Goal: Task Accomplishment & Management: Complete application form

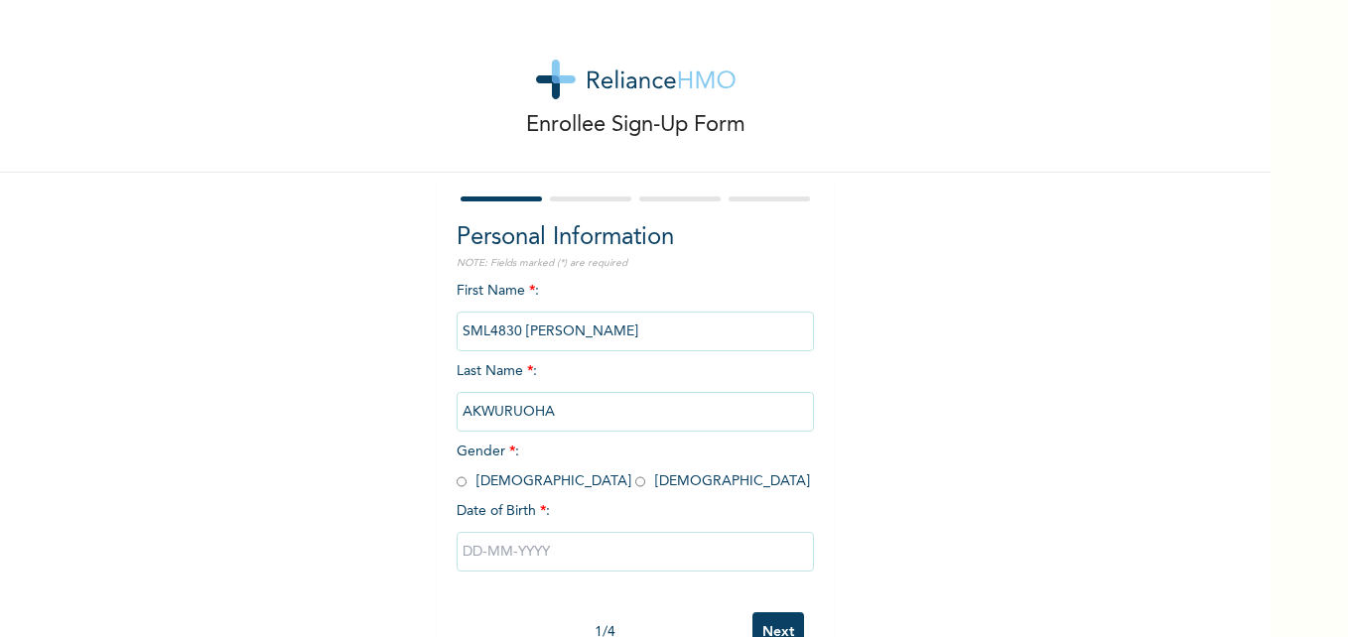
click at [457, 484] on input "radio" at bounding box center [462, 481] width 10 height 19
radio input "true"
click at [502, 555] on input "text" at bounding box center [635, 552] width 357 height 40
select select "8"
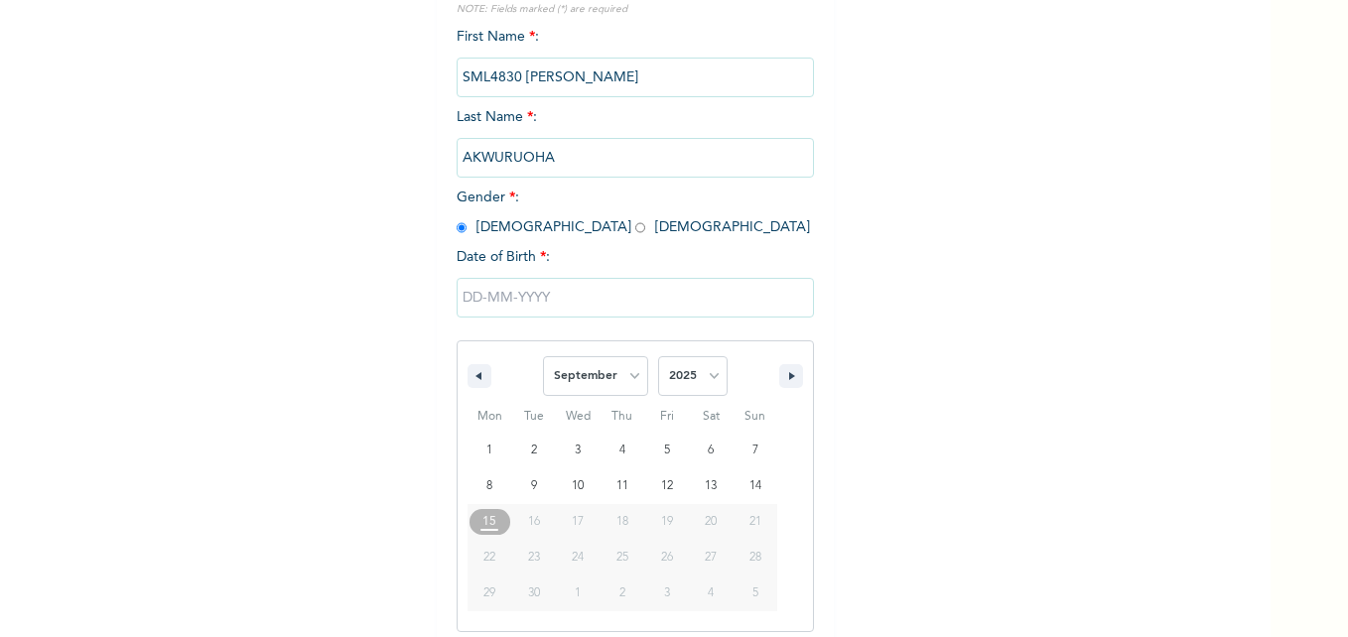
scroll to position [265, 0]
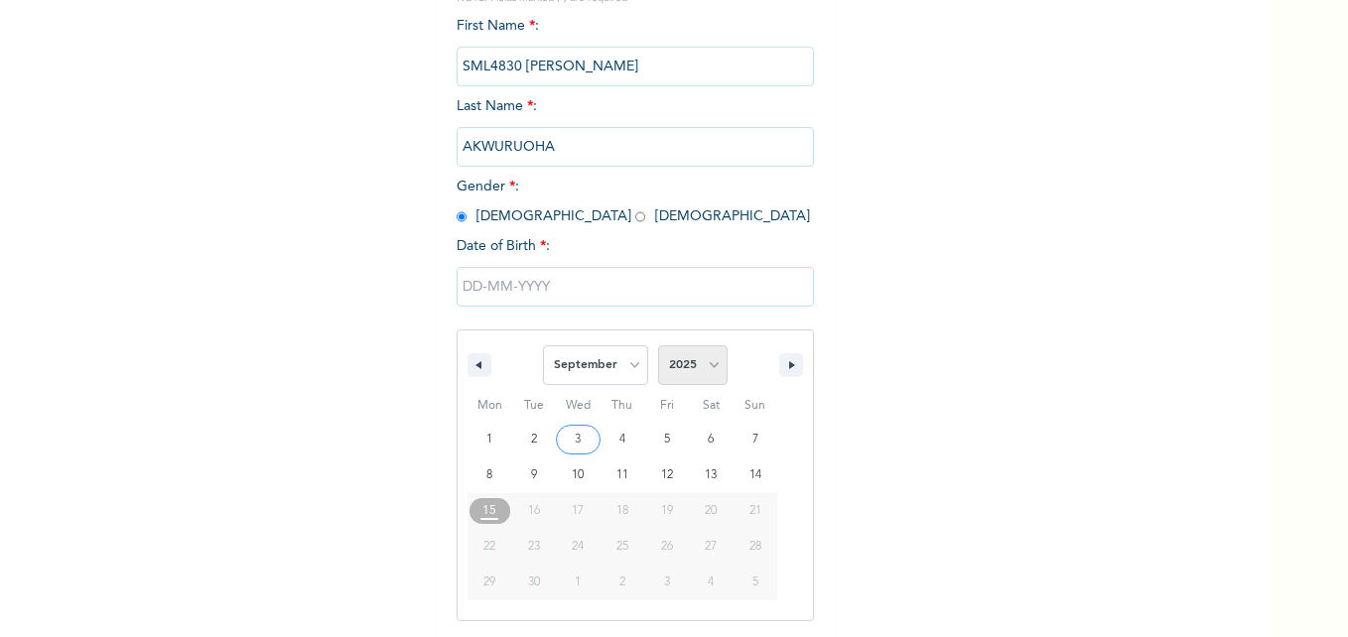
click at [712, 370] on select "2025 2024 2023 2022 2021 2020 2019 2018 2017 2016 2015 2014 2013 2012 2011 2010…" at bounding box center [692, 365] width 69 height 40
select select "1993"
click at [658, 346] on select "2025 2024 2023 2022 2021 2020 2019 2018 2017 2016 2015 2014 2013 2012 2011 2010…" at bounding box center [692, 365] width 69 height 40
click at [628, 376] on select "January February March April May June July August September October November De…" at bounding box center [595, 365] width 105 height 40
select select "10"
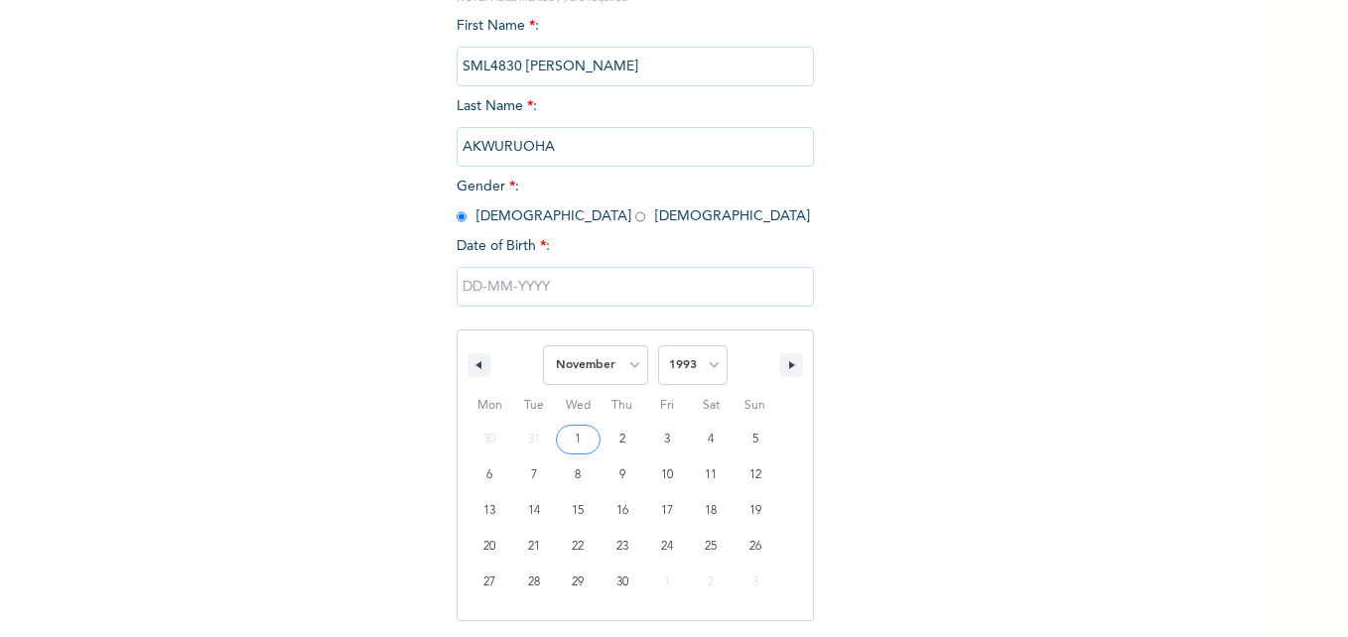
click at [543, 346] on select "January February March April May June July August September October November De…" at bounding box center [595, 365] width 105 height 40
type input "[DATE]"
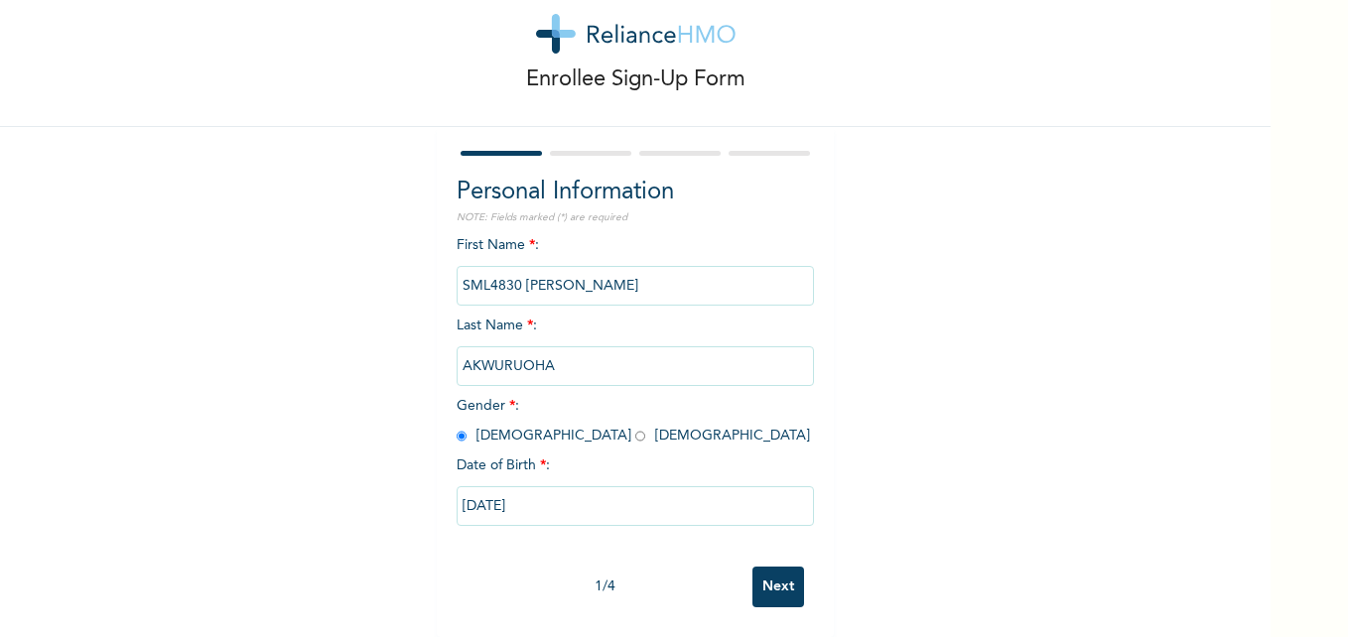
scroll to position [61, 0]
click at [776, 578] on input "Next" at bounding box center [778, 587] width 52 height 41
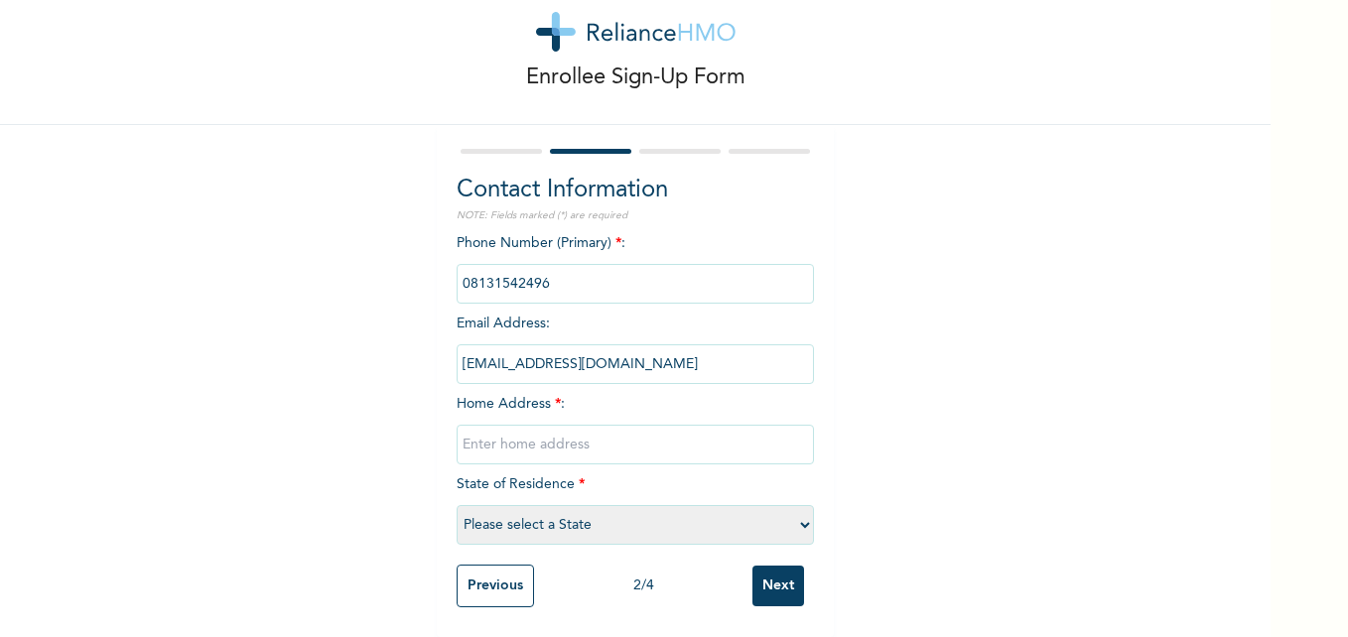
click at [800, 514] on select "Please select a State [PERSON_NAME] (FCT) [PERSON_NAME] Ibom [GEOGRAPHIC_DATA] …" at bounding box center [635, 525] width 357 height 40
select select "10"
click at [457, 505] on select "Please select a State [PERSON_NAME] (FCT) [PERSON_NAME] Ibom [GEOGRAPHIC_DATA] …" at bounding box center [635, 525] width 357 height 40
click at [724, 432] on input "text" at bounding box center [635, 445] width 357 height 40
type input "[MEDICAL_DATA] ASABA"
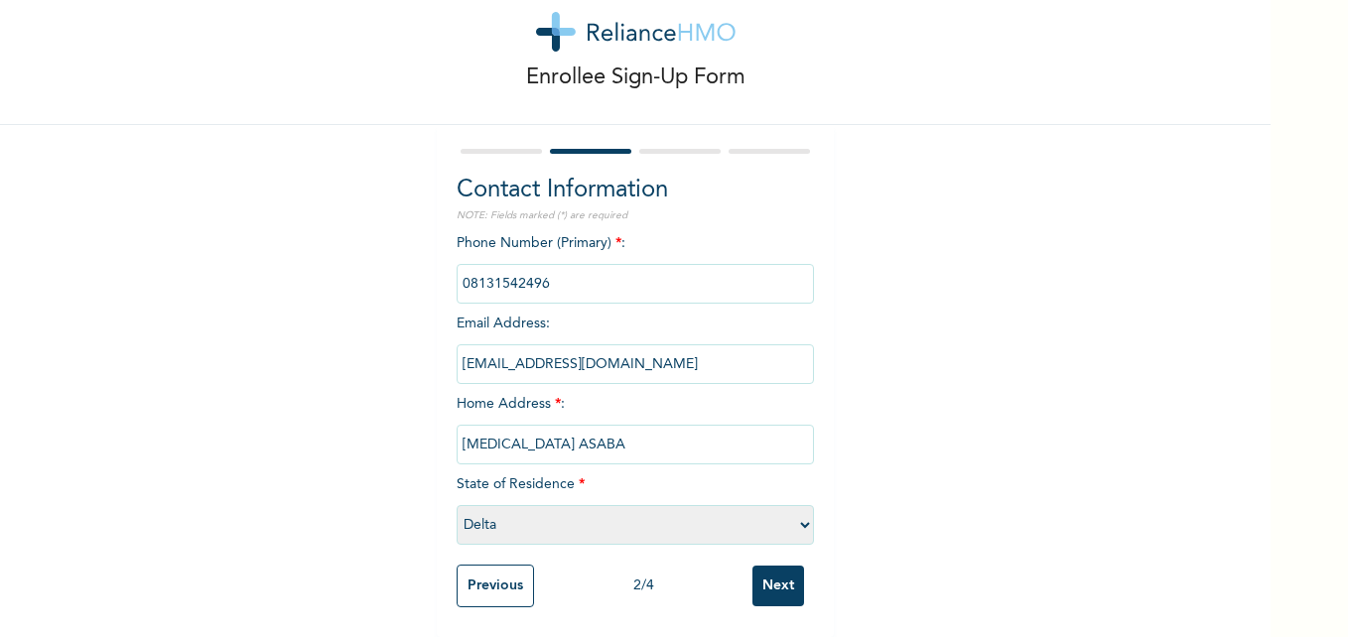
click at [783, 581] on input "Next" at bounding box center [778, 586] width 52 height 41
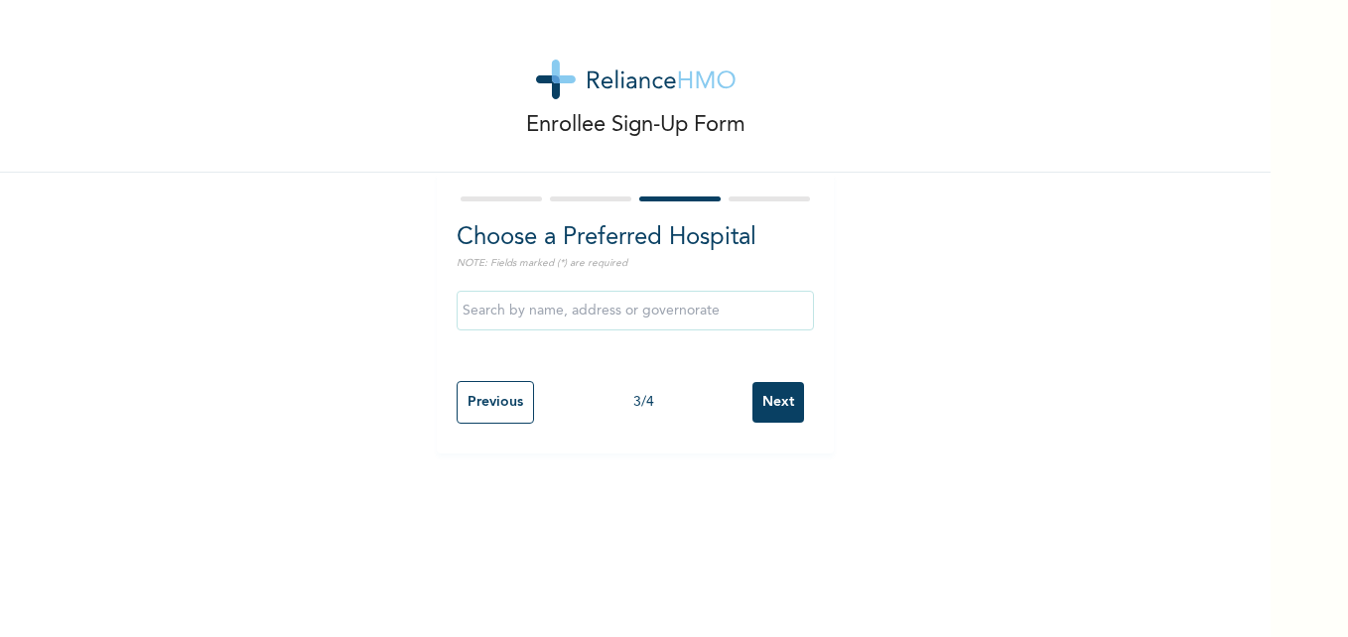
scroll to position [0, 0]
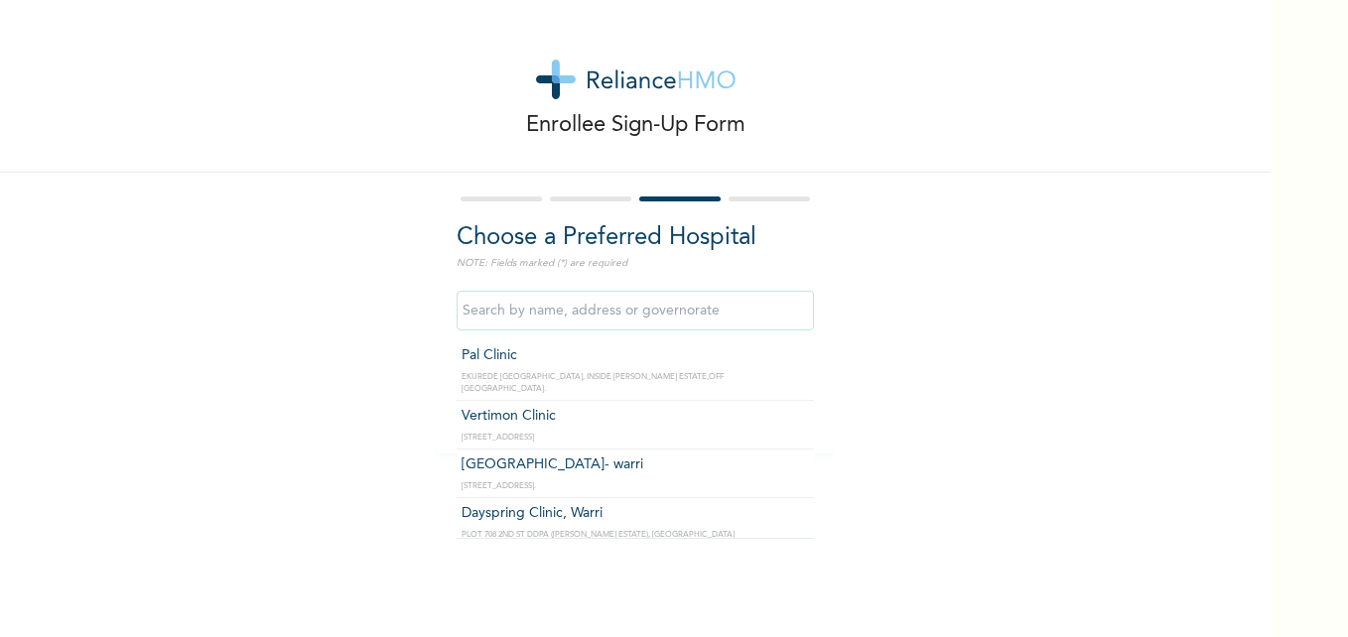
click at [791, 318] on input "text" at bounding box center [635, 311] width 357 height 40
click at [795, 315] on input "Pal Clinic" at bounding box center [635, 311] width 357 height 40
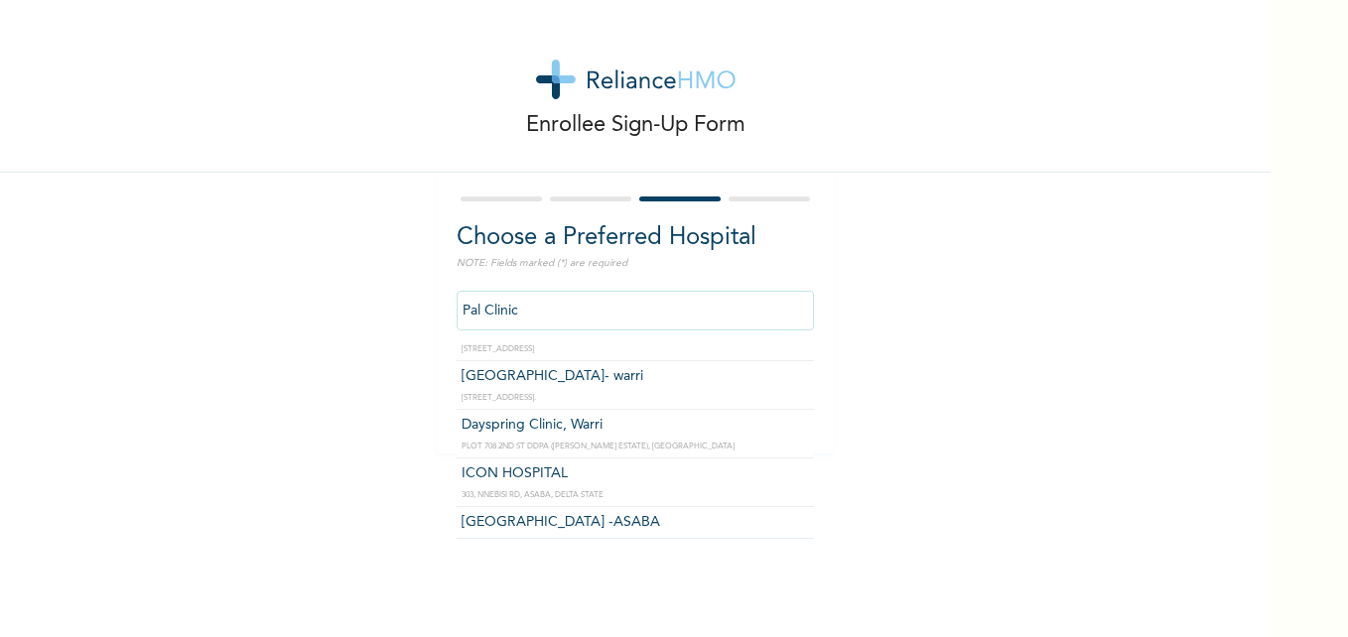
scroll to position [118, 0]
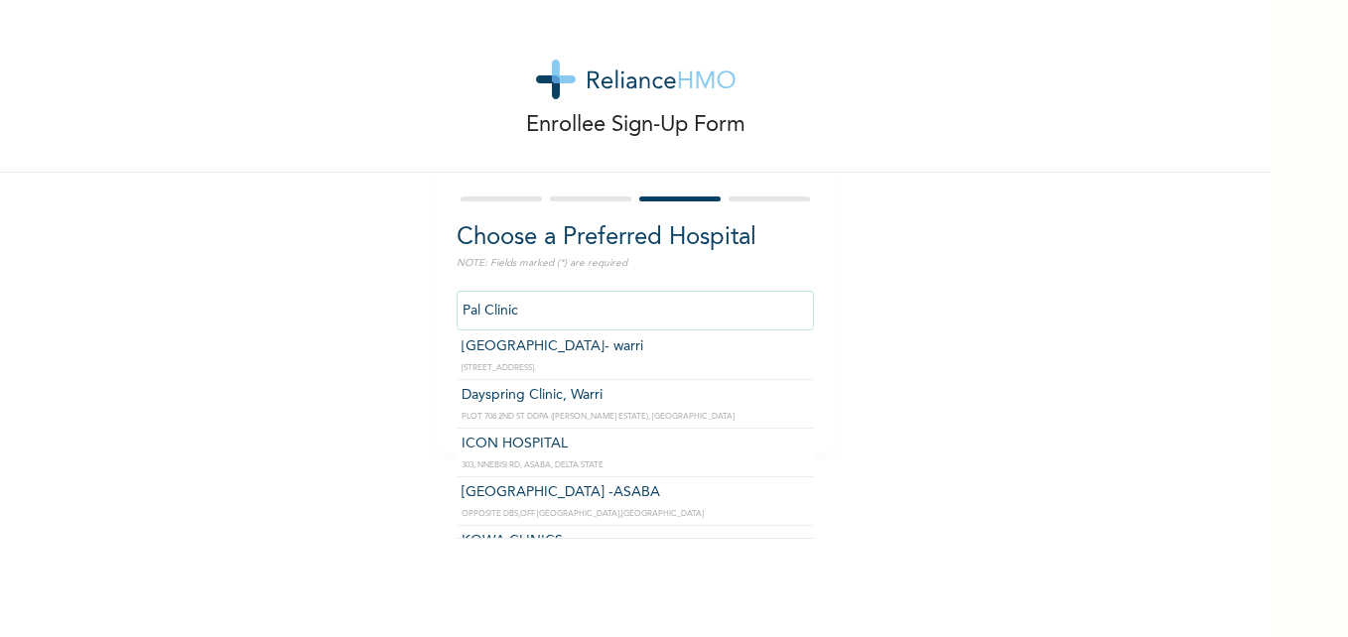
type input "[GEOGRAPHIC_DATA] -ASABA"
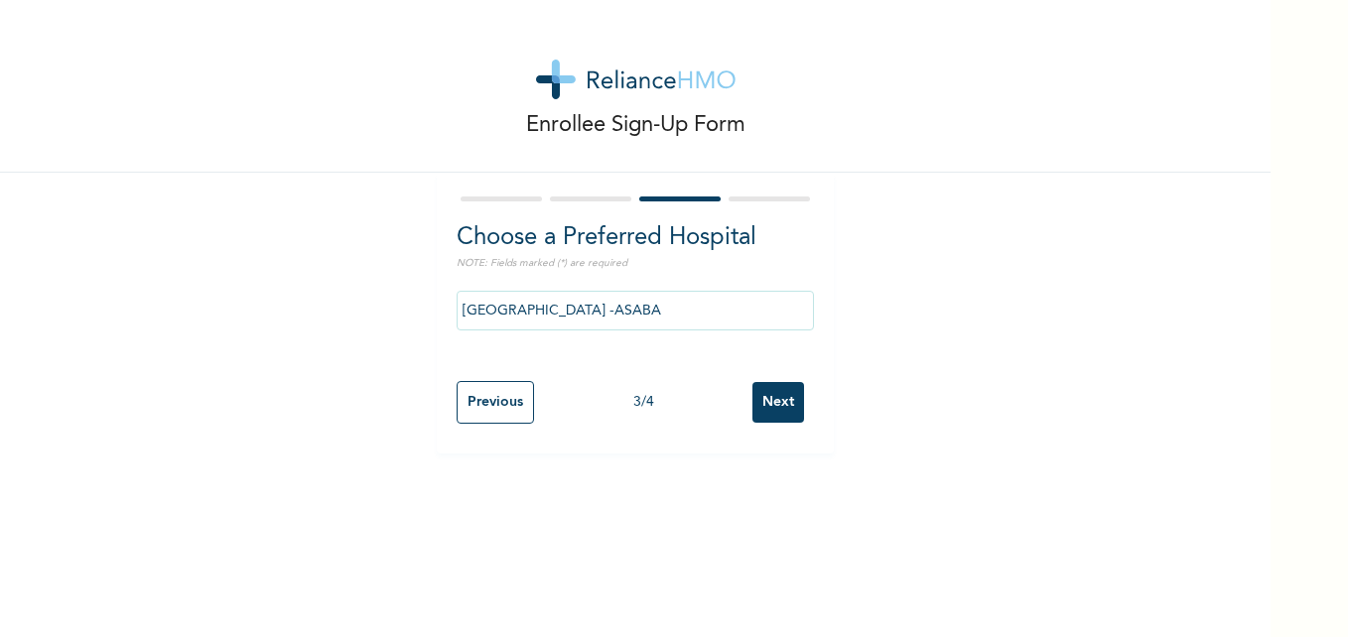
click at [771, 412] on input "Next" at bounding box center [778, 402] width 52 height 41
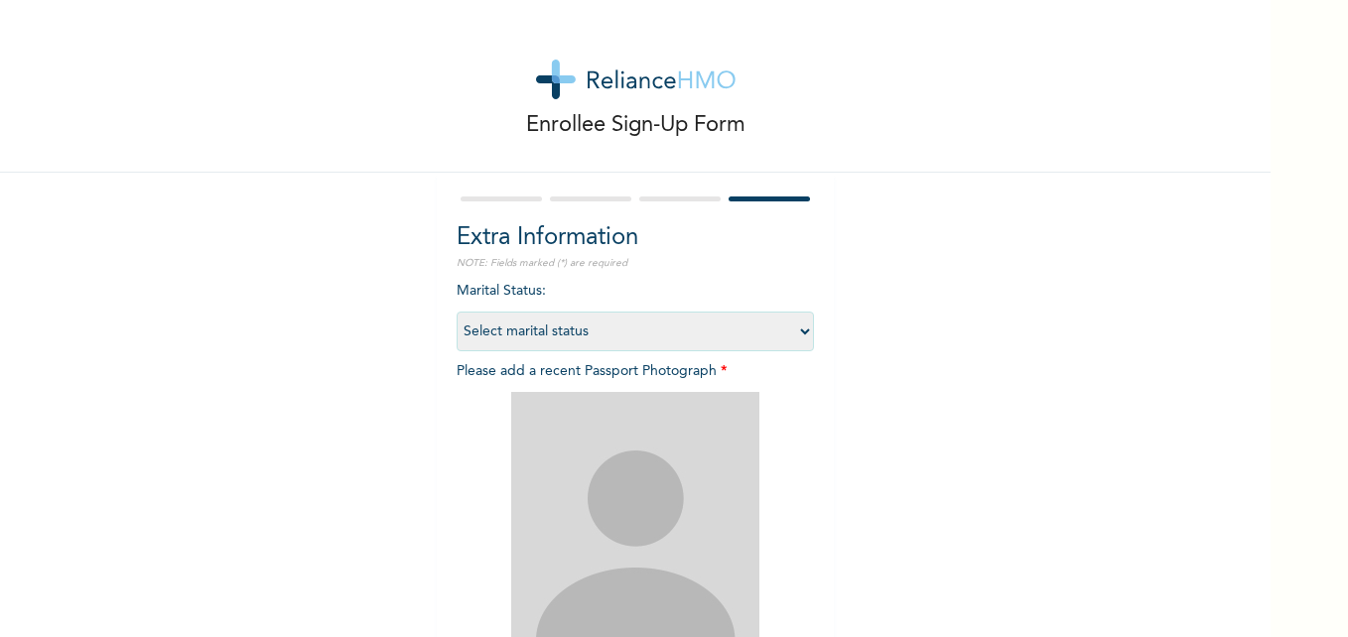
click at [797, 333] on select "Select marital status [DEMOGRAPHIC_DATA] Married [DEMOGRAPHIC_DATA] Widow/[DEMO…" at bounding box center [635, 332] width 357 height 40
select select "1"
click at [457, 312] on select "Select marital status [DEMOGRAPHIC_DATA] Married [DEMOGRAPHIC_DATA] Widow/[DEMO…" at bounding box center [635, 332] width 357 height 40
click at [590, 499] on img at bounding box center [635, 516] width 248 height 248
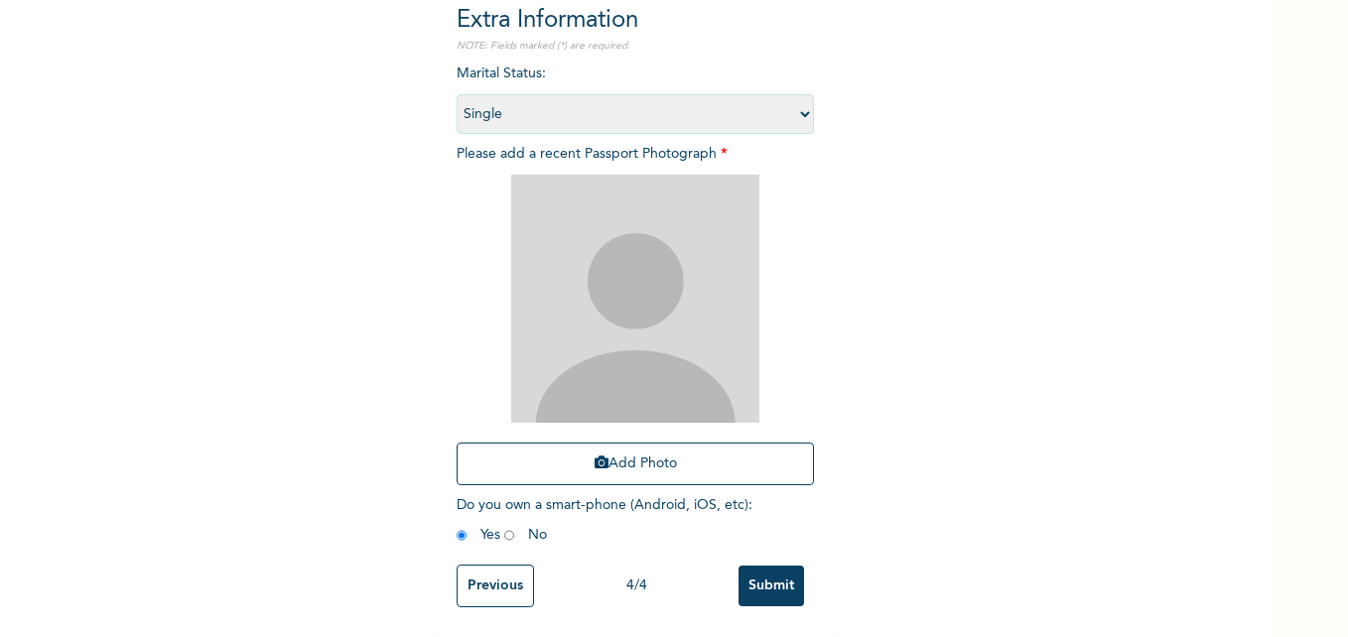
scroll to position [232, 0]
click at [629, 456] on button "Add Photo" at bounding box center [635, 464] width 357 height 43
click at [766, 566] on input "Submit" at bounding box center [771, 586] width 66 height 41
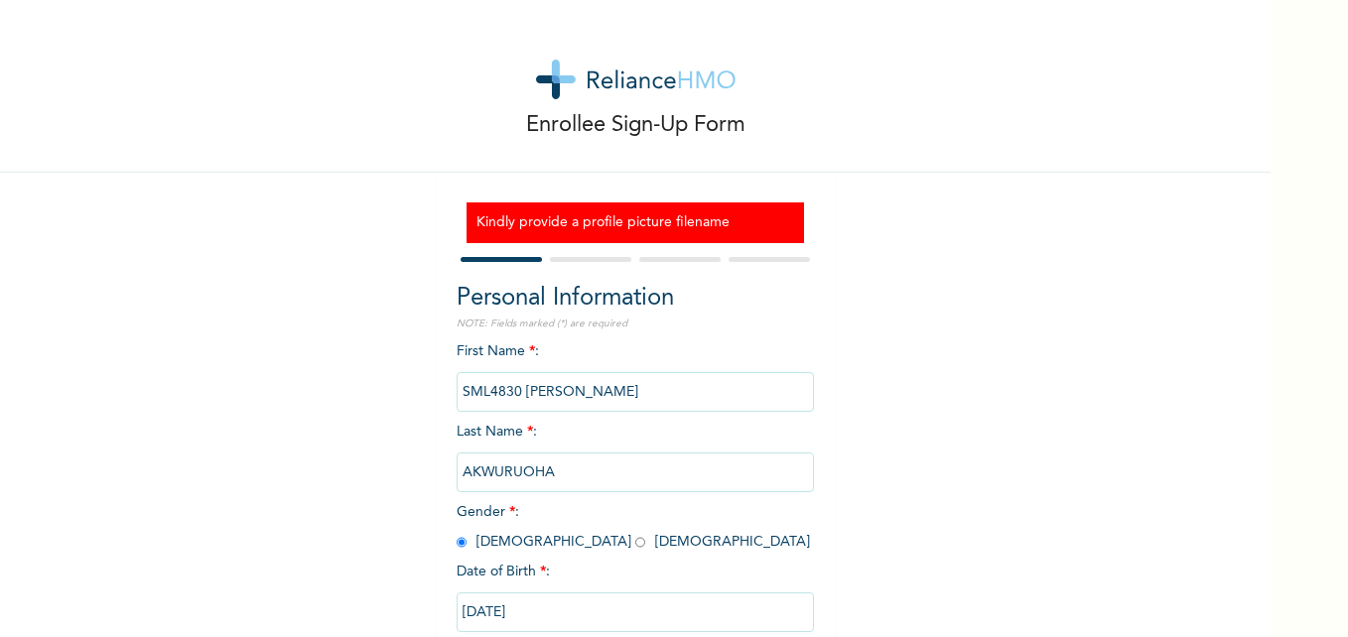
scroll to position [121, 0]
